Goal: Navigation & Orientation: Find specific page/section

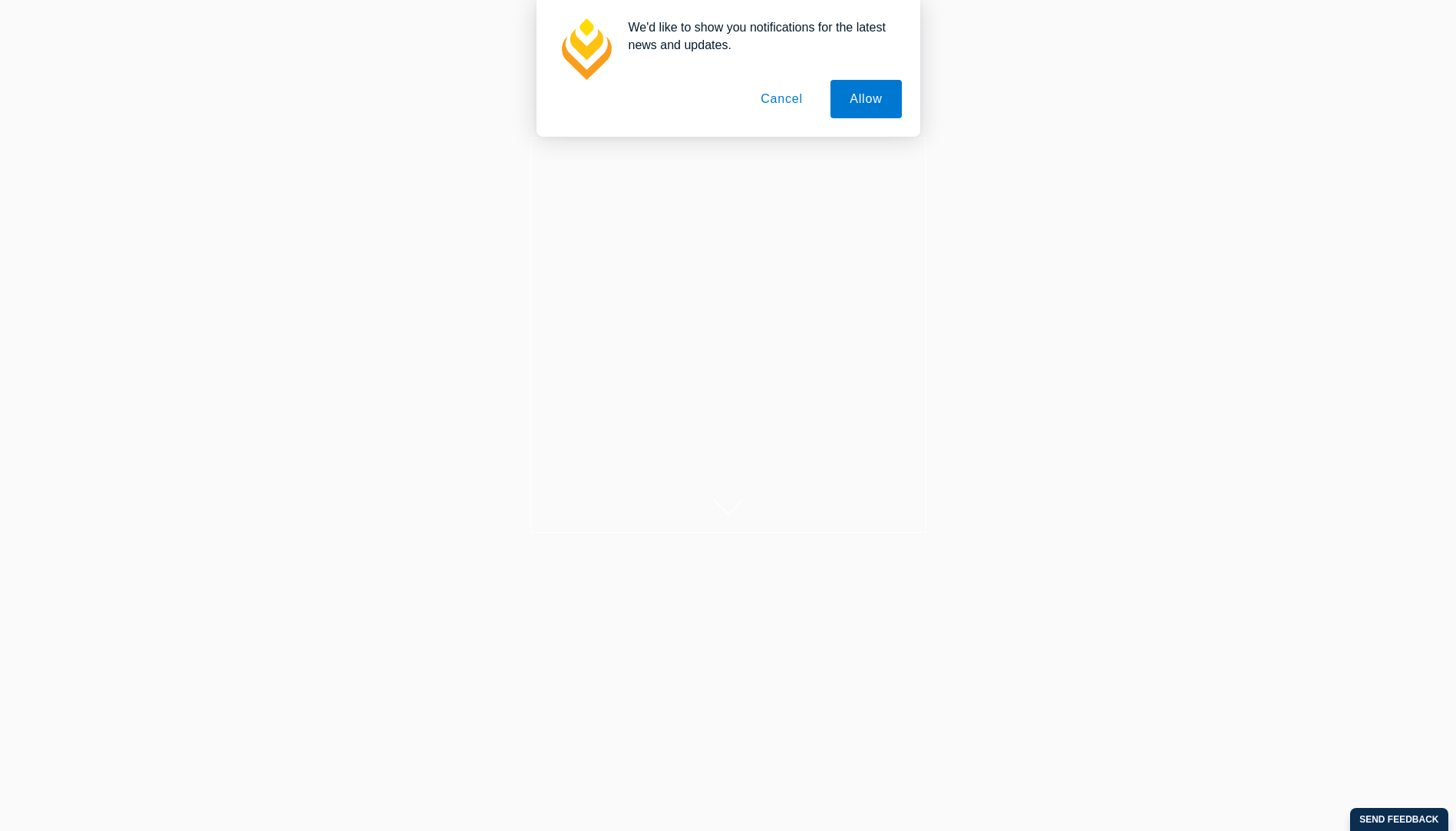
click at [775, 99] on button "Cancel" at bounding box center [781, 99] width 80 height 38
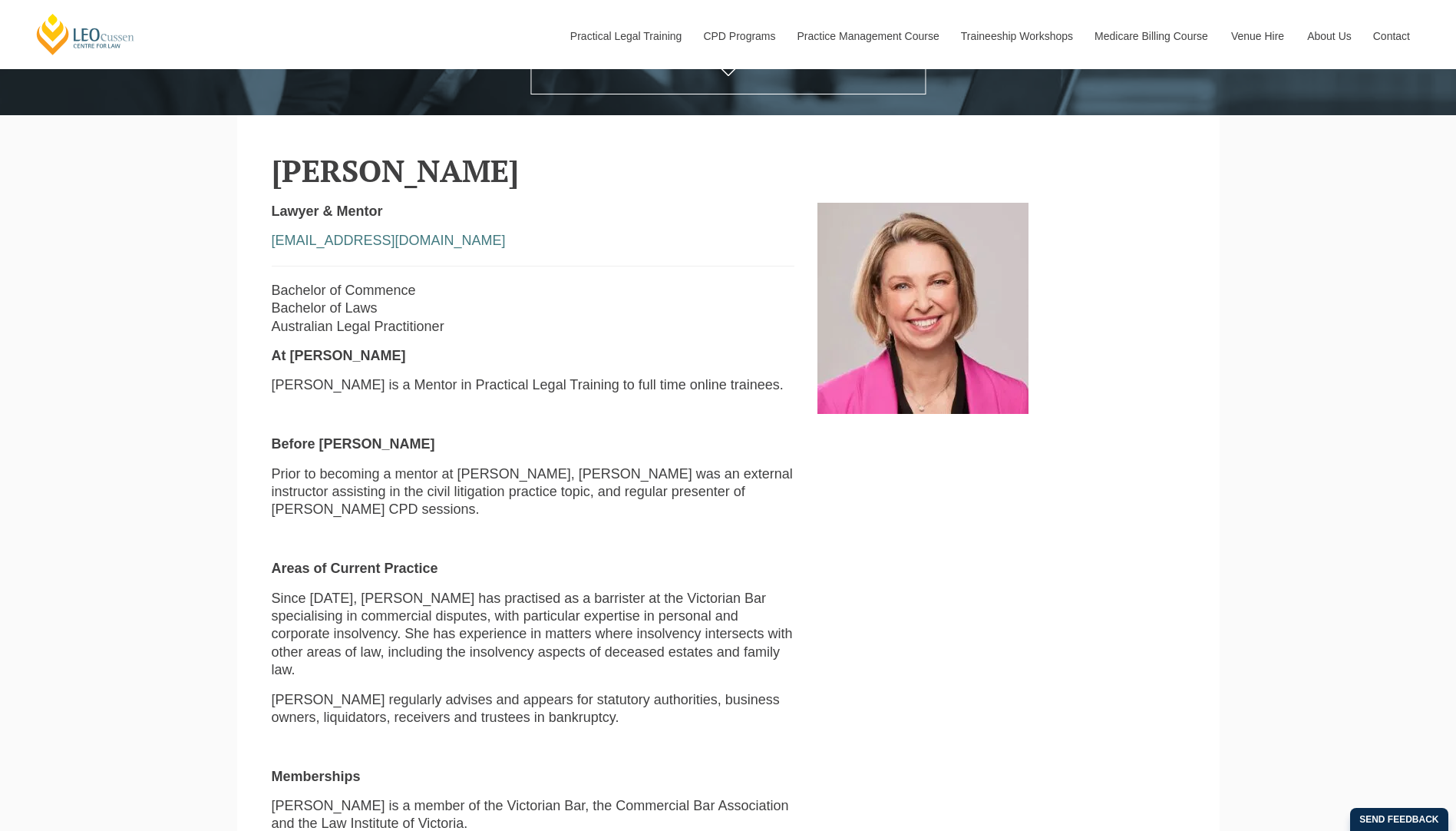
scroll to position [438, 0]
